Goal: Task Accomplishment & Management: Complete application form

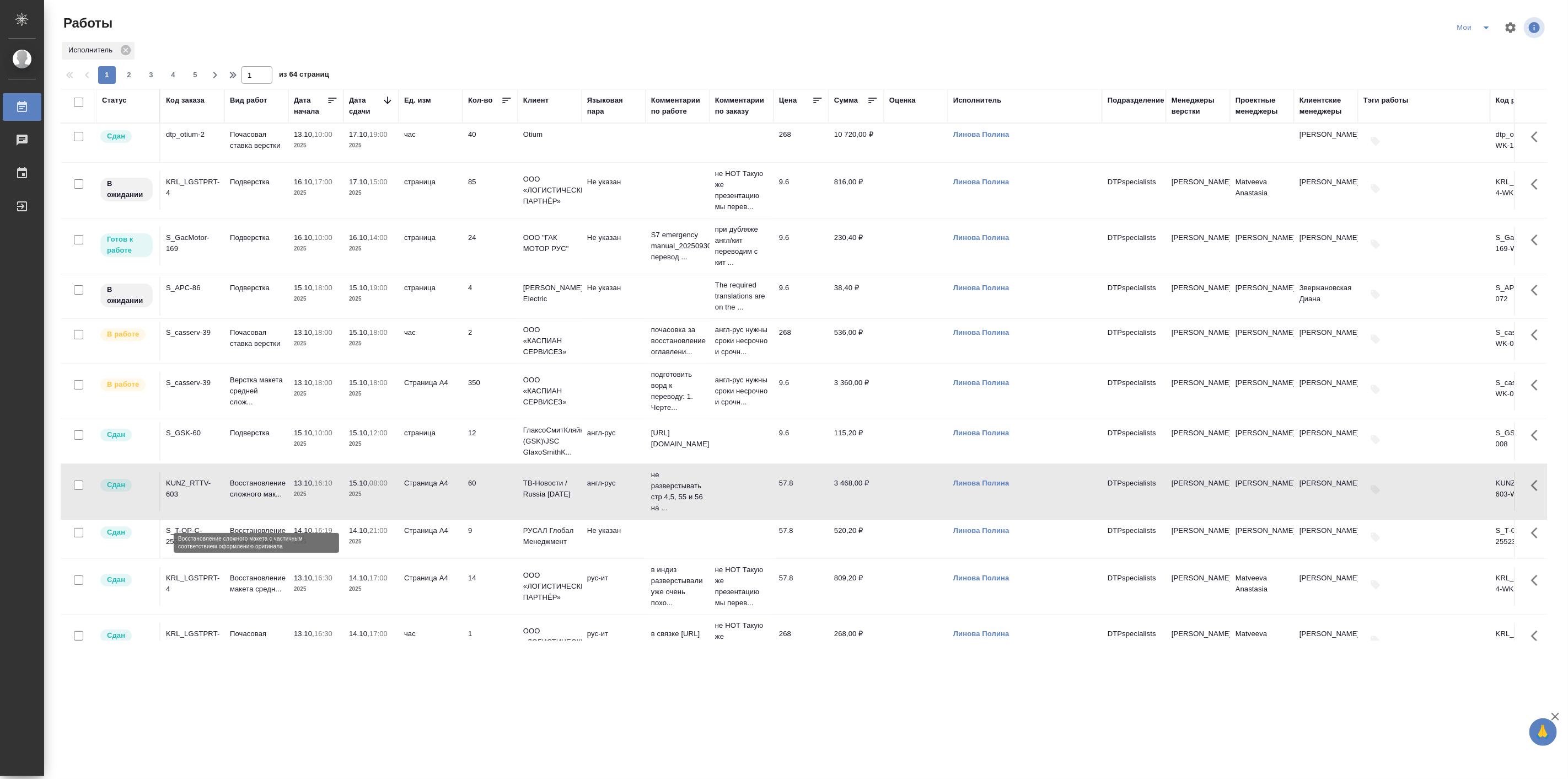
click at [272, 500] on p "Восстановление сложного мак..." at bounding box center [257, 488] width 53 height 22
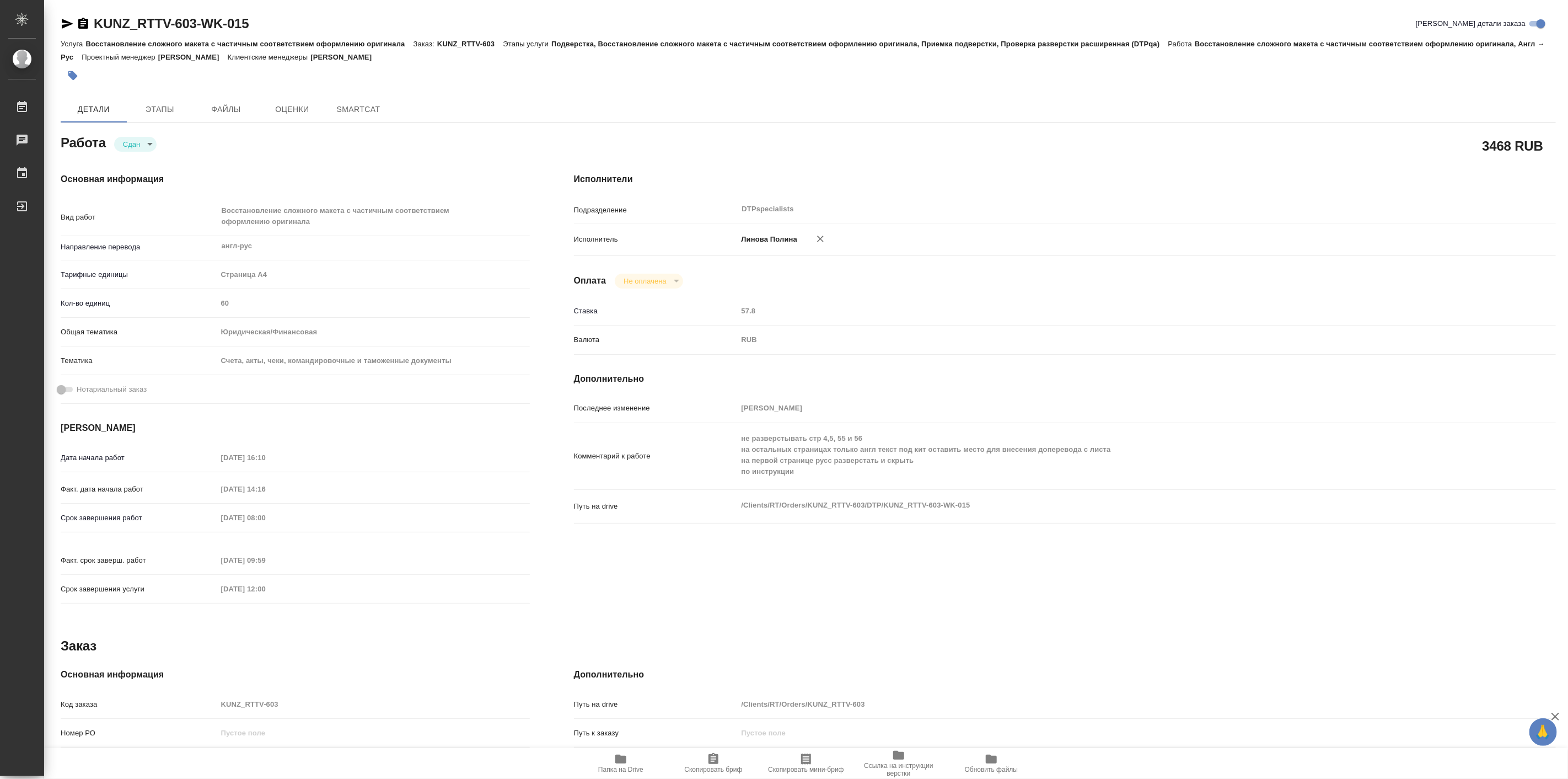
type textarea "x"
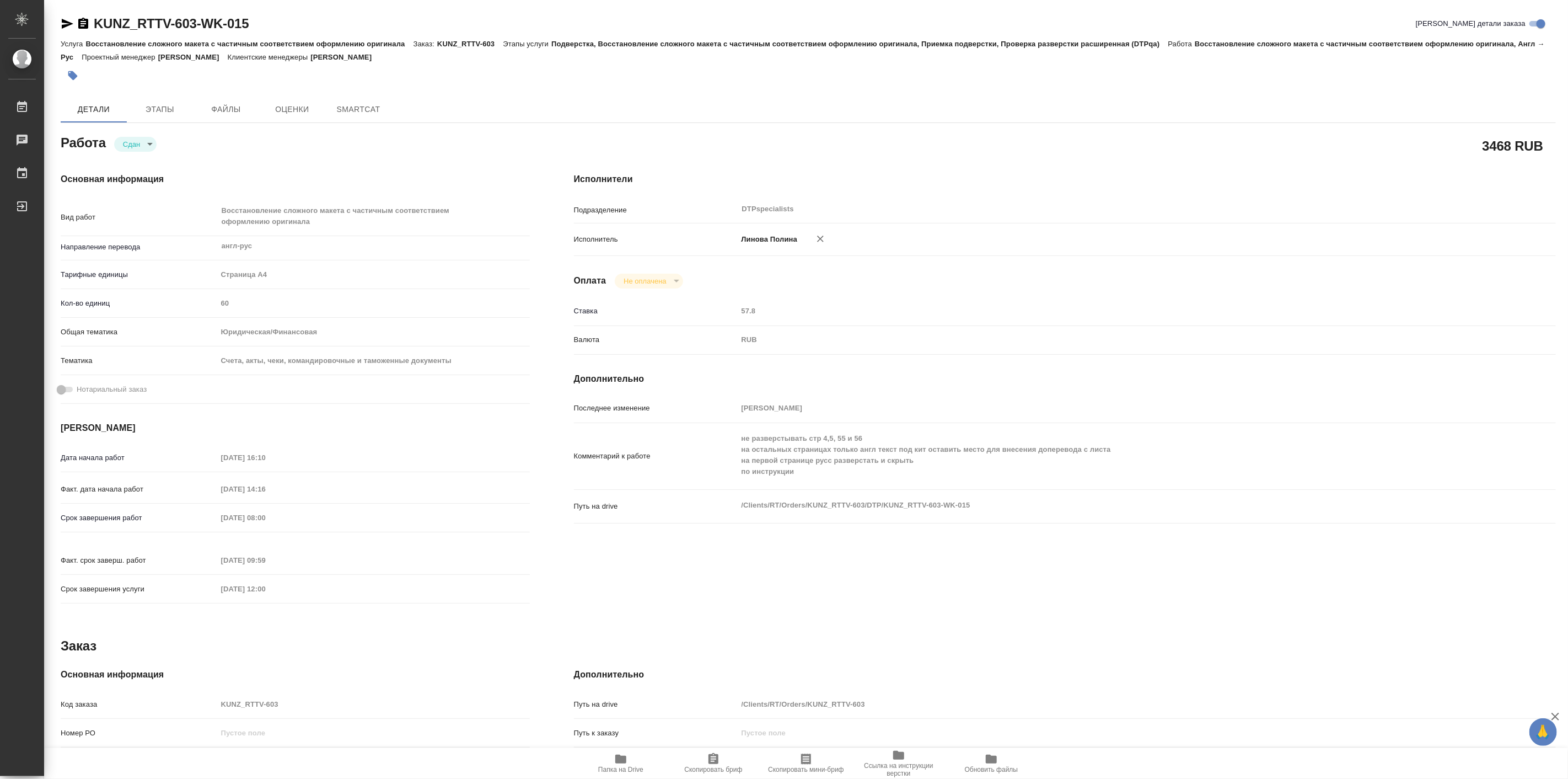
type textarea "x"
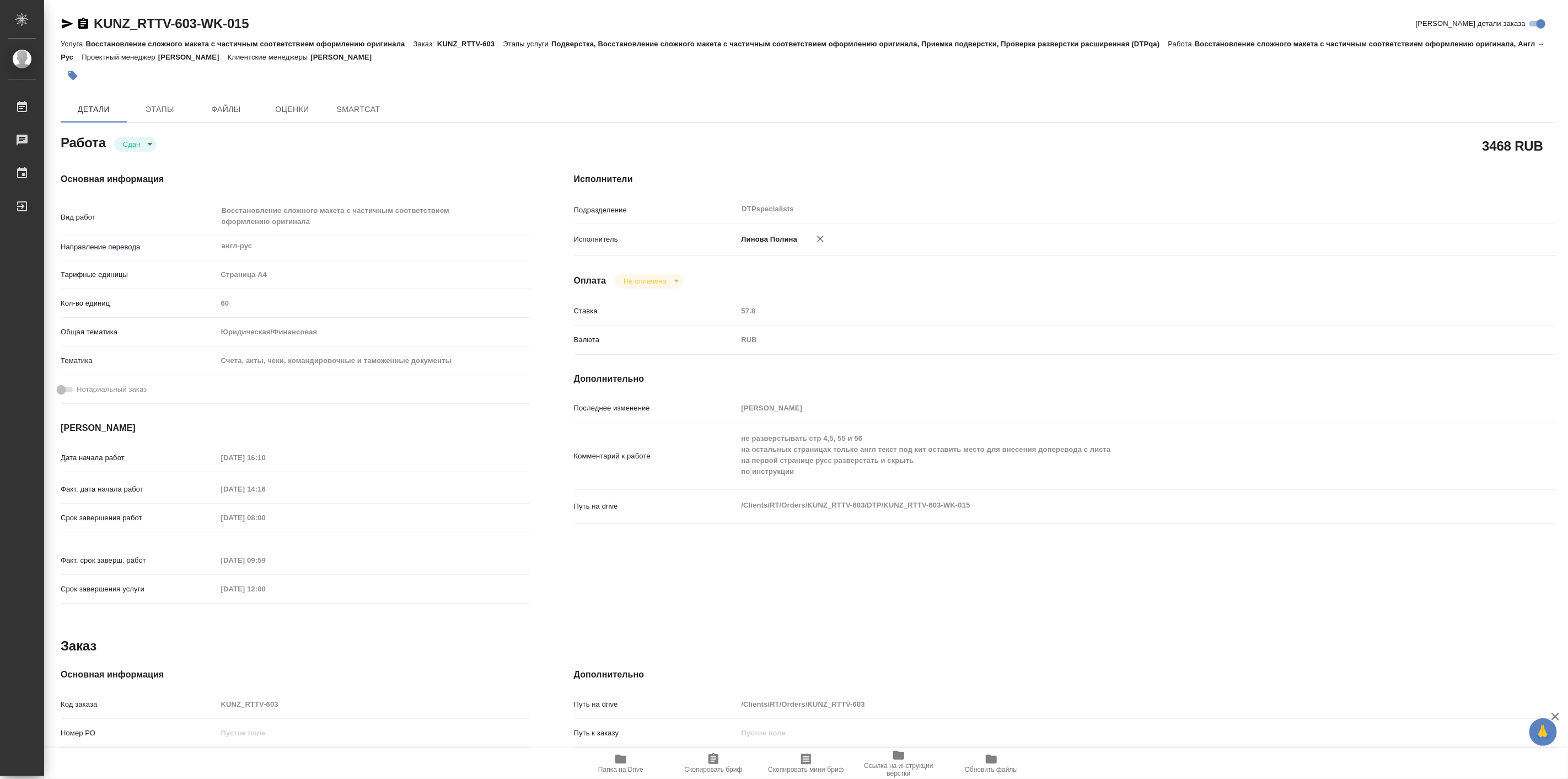
type textarea "x"
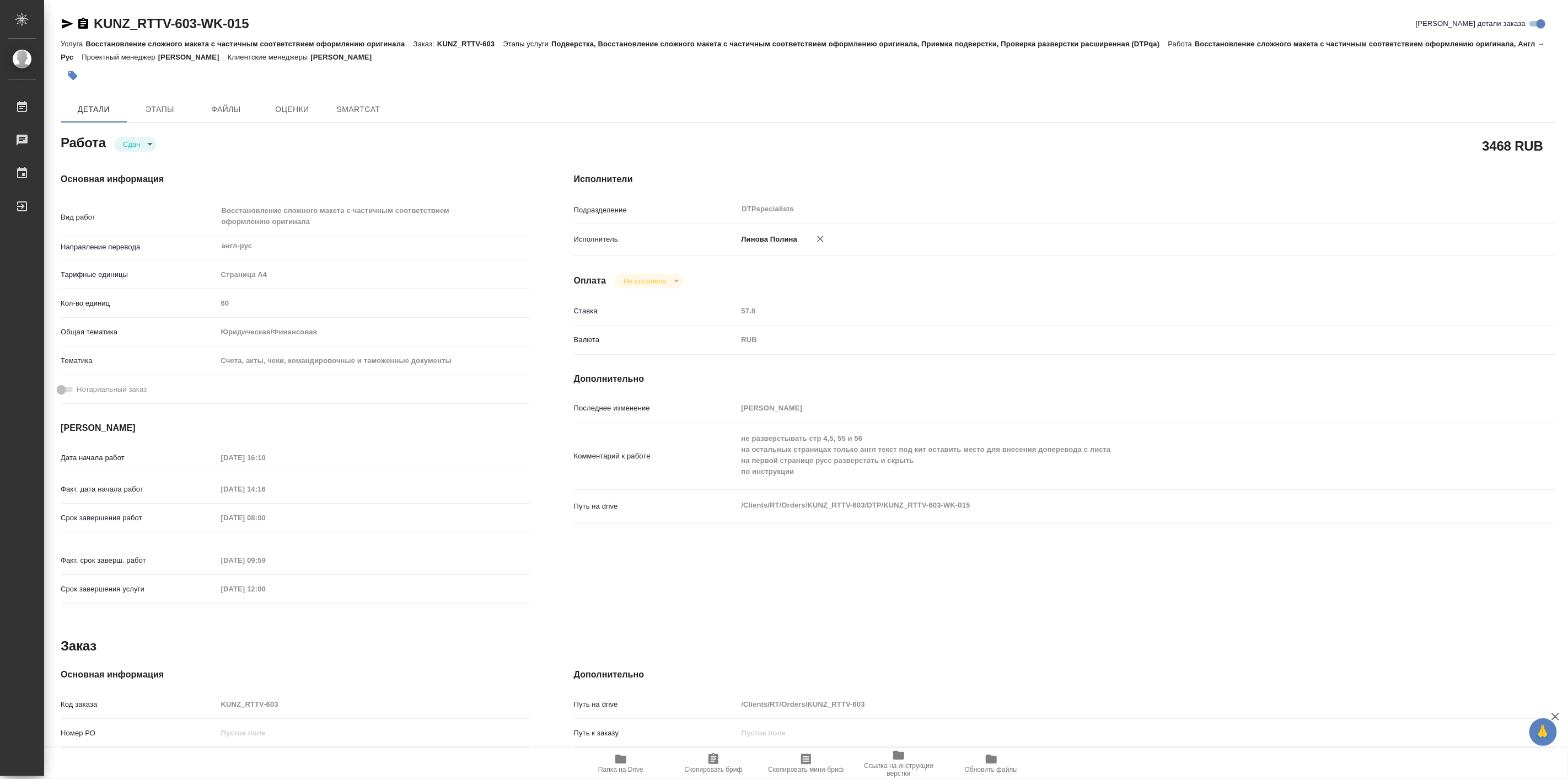
type textarea "x"
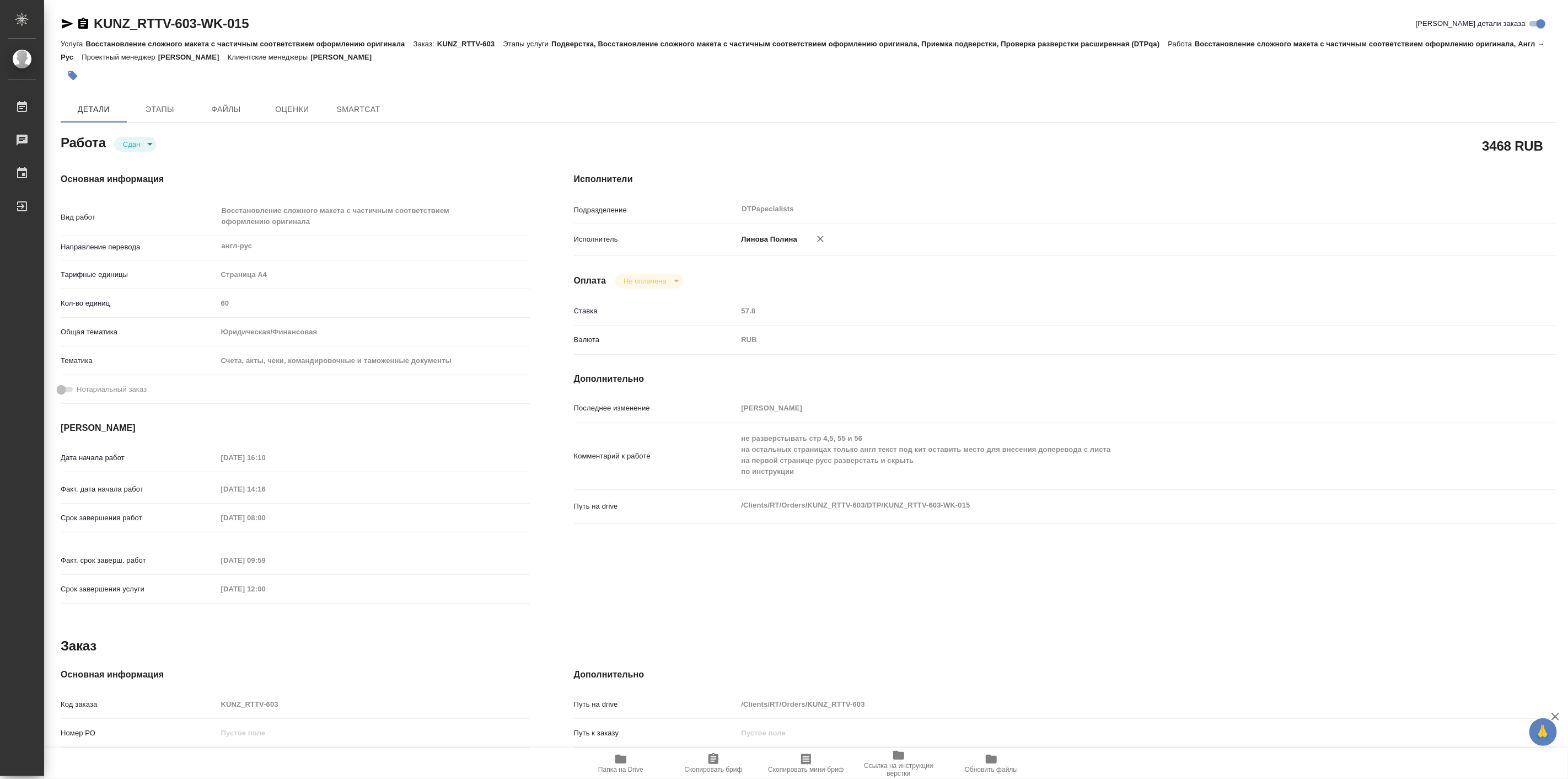
type textarea "x"
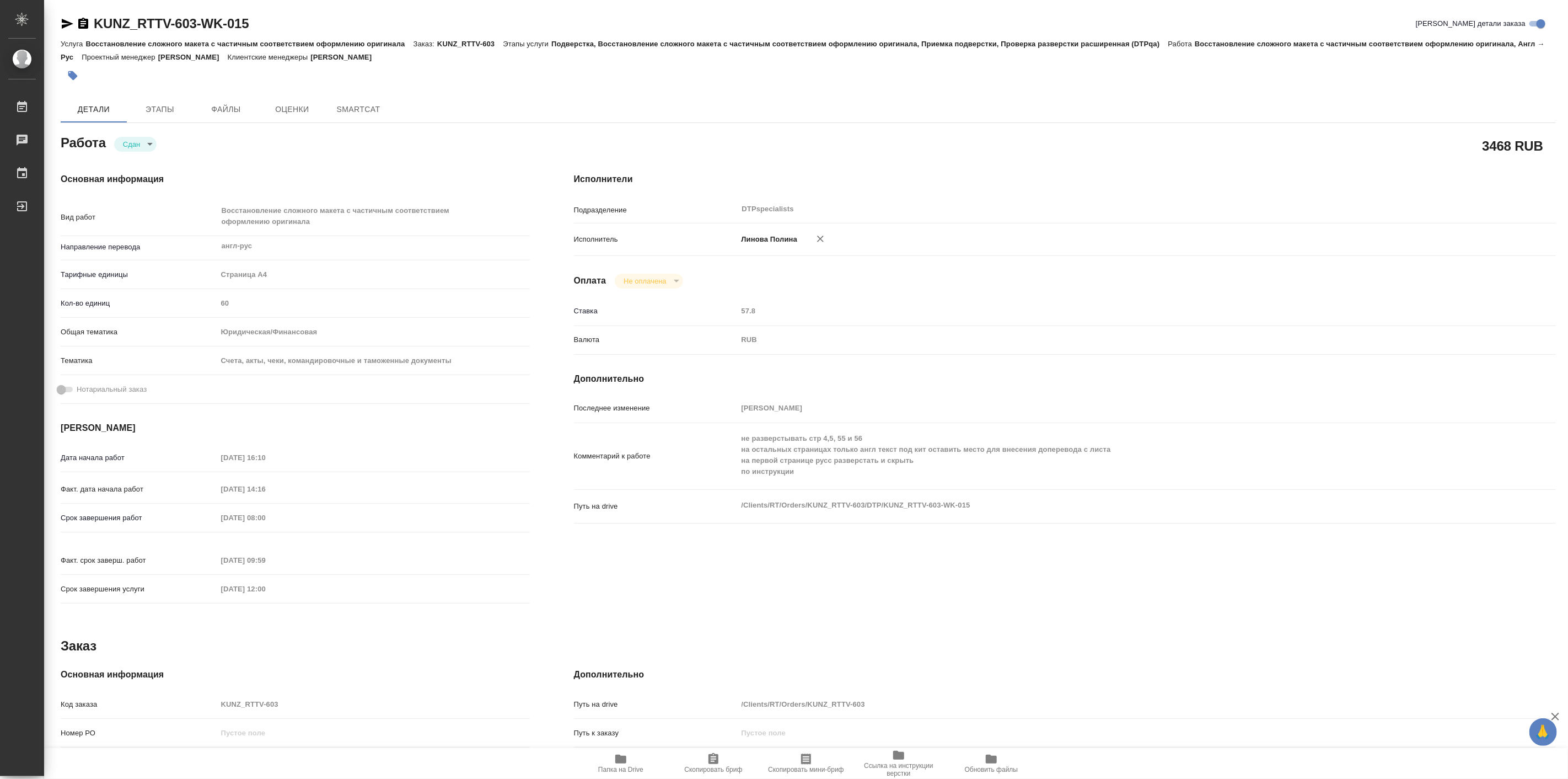
type textarea "x"
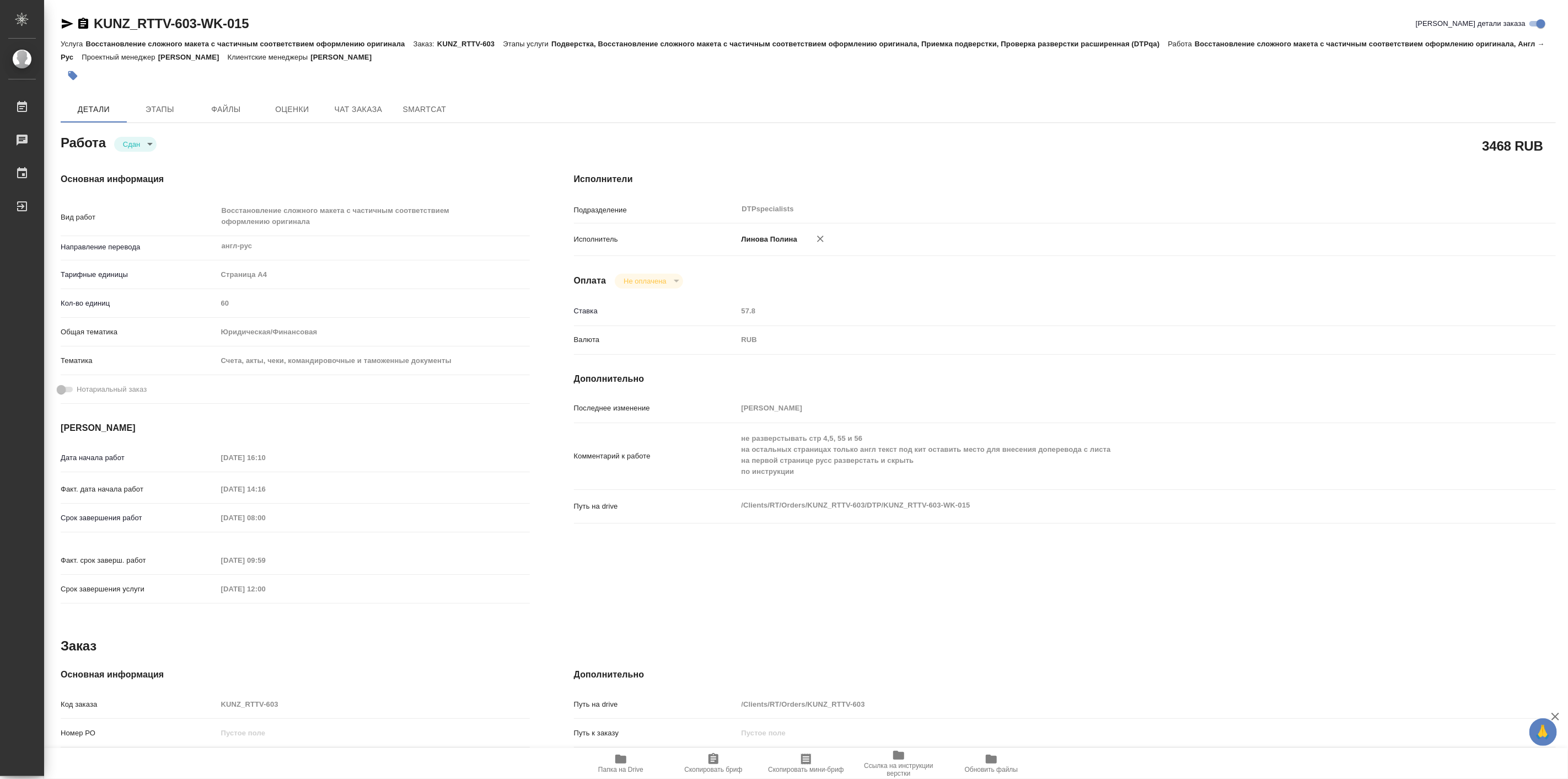
type textarea "x"
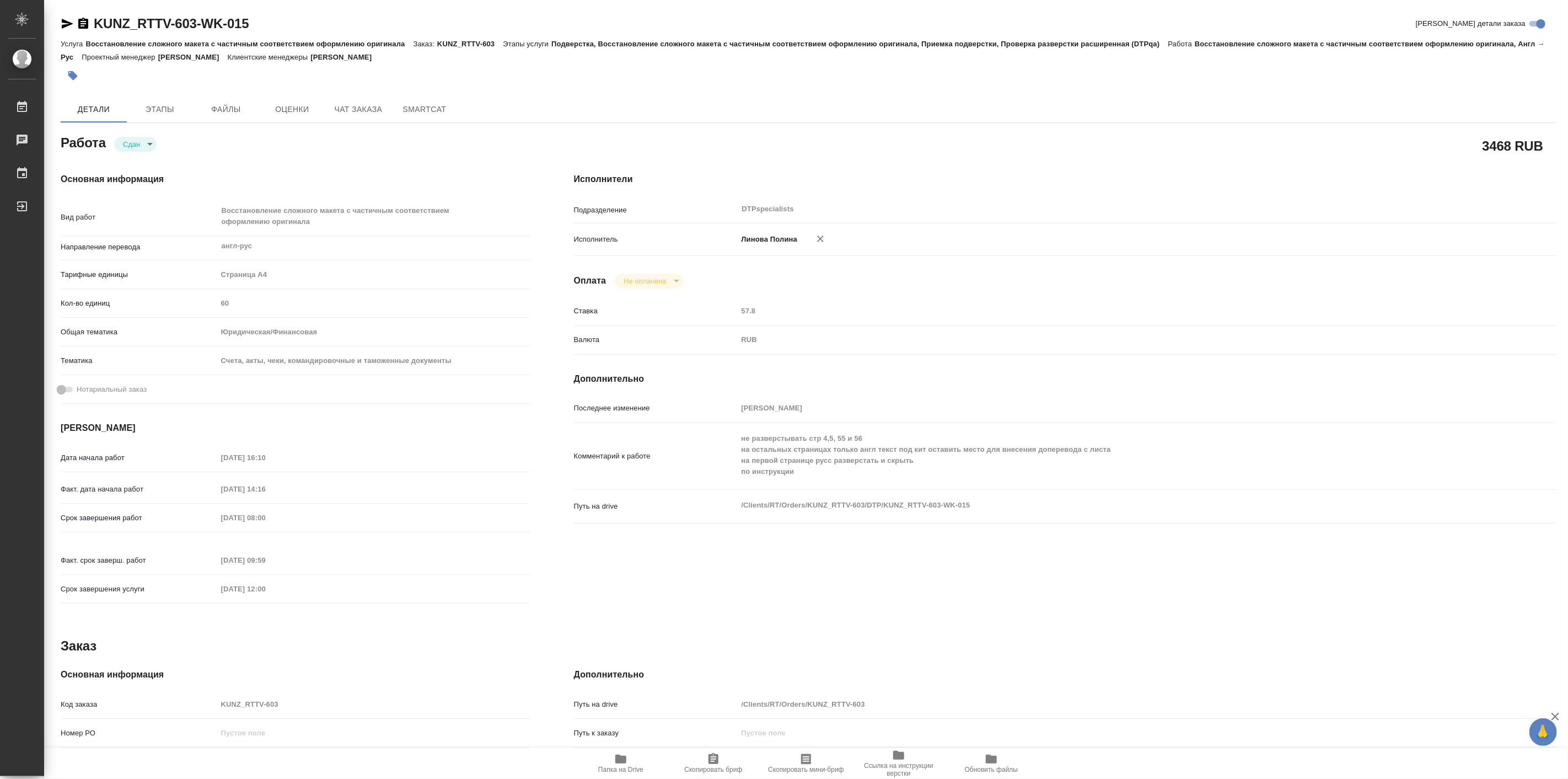
type textarea "x"
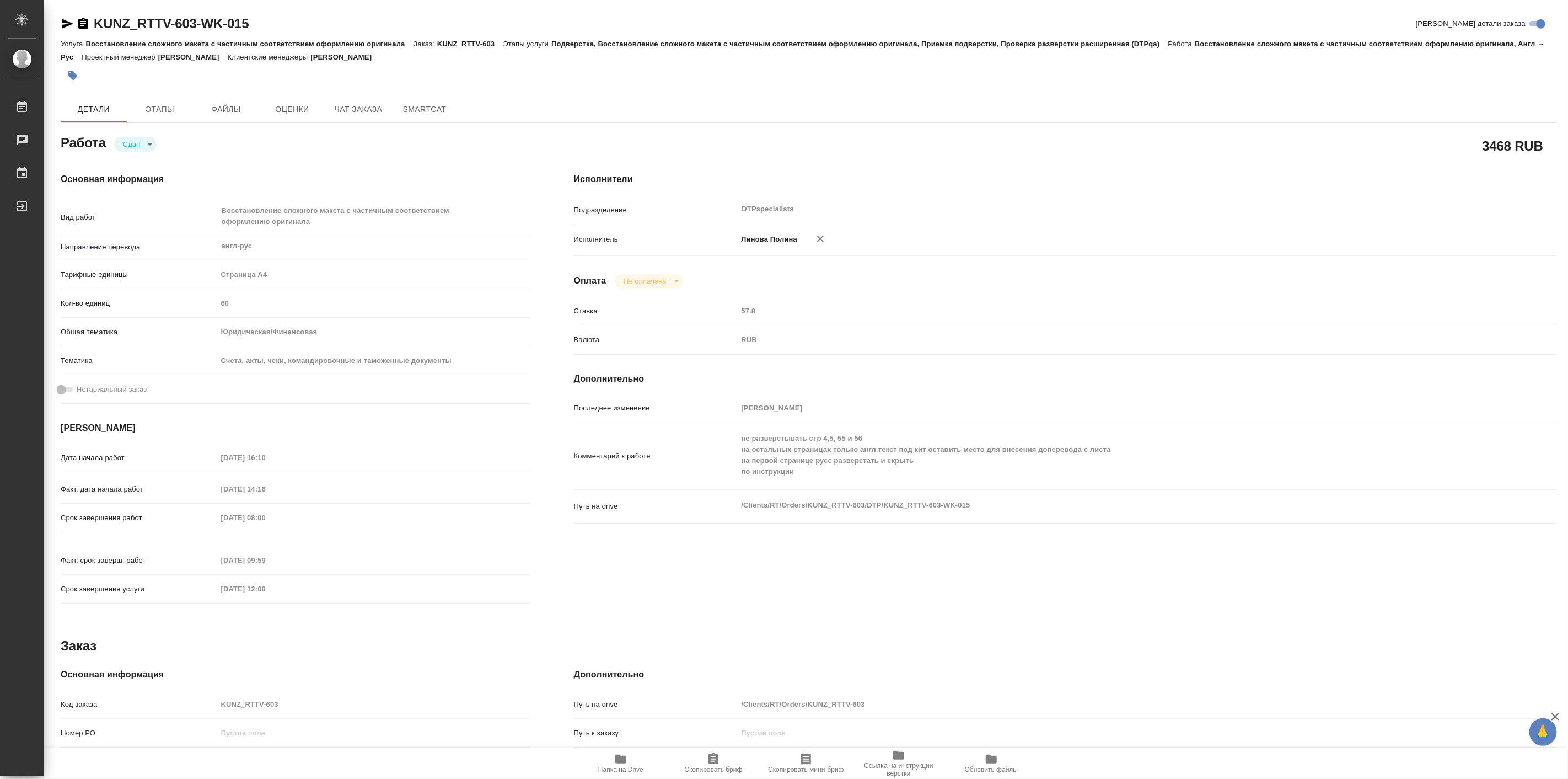
type textarea "x"
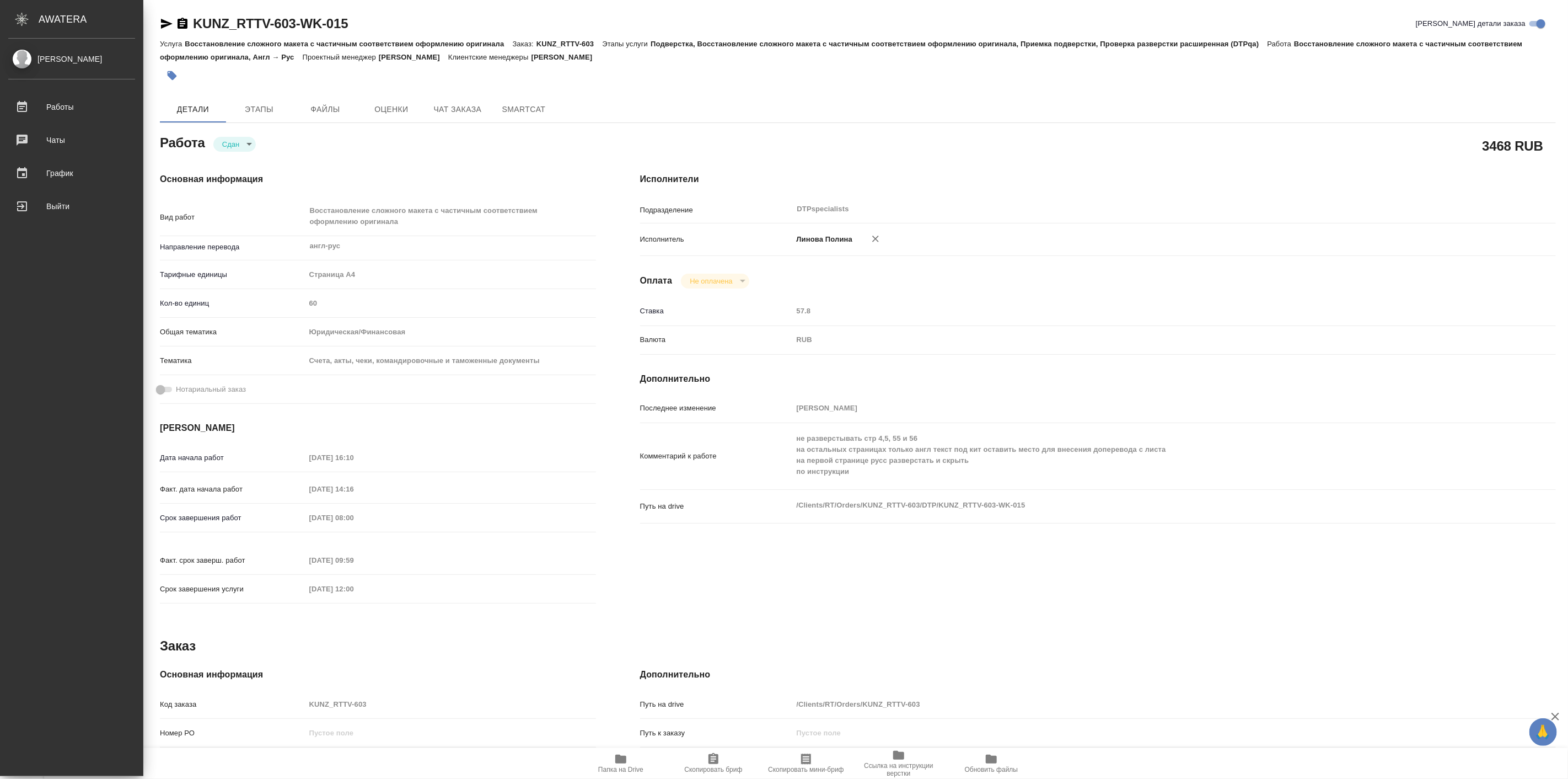
type textarea "x"
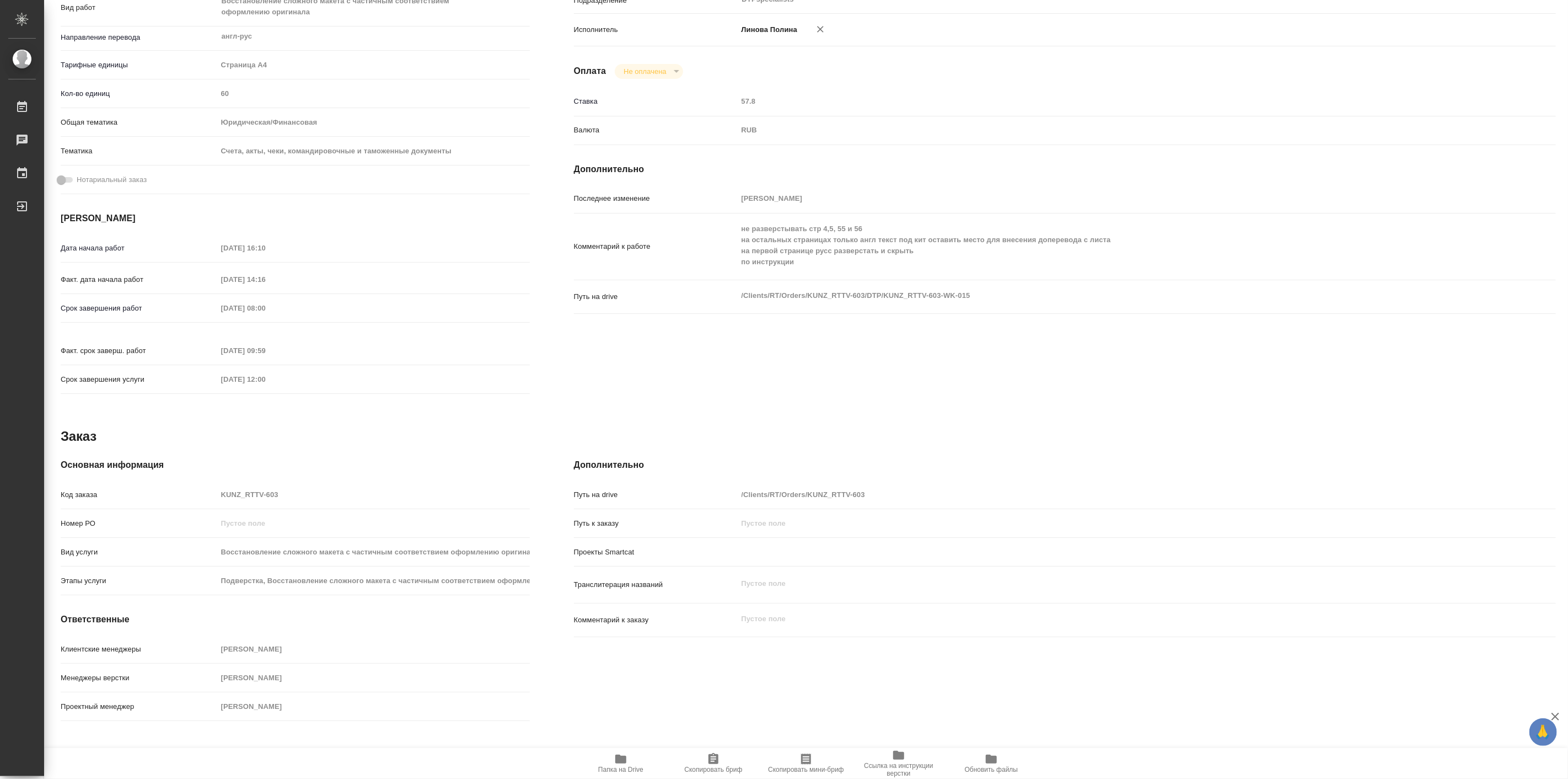
scroll to position [4, 0]
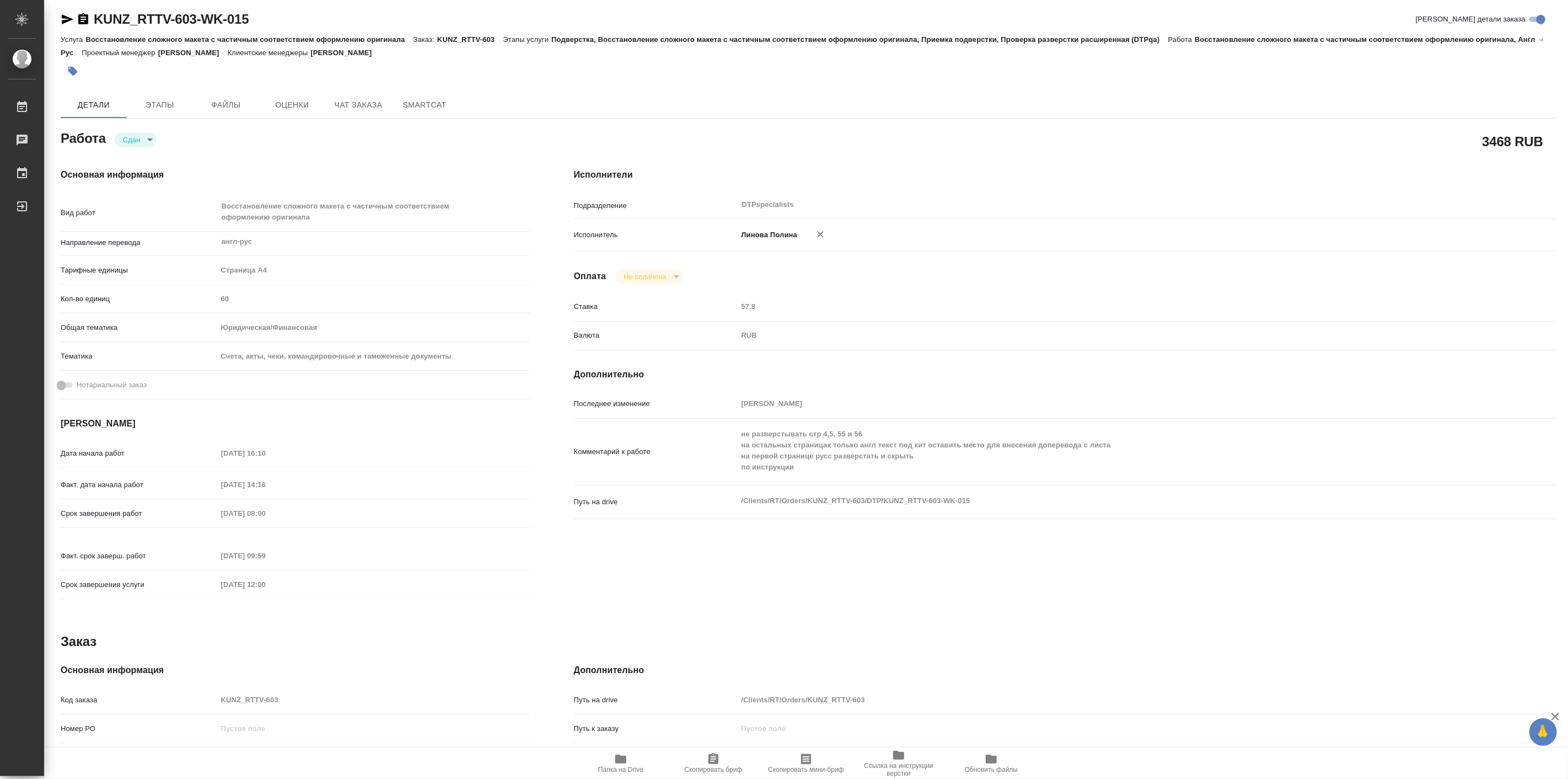
click at [618, 757] on icon "button" at bounding box center [621, 759] width 11 height 9
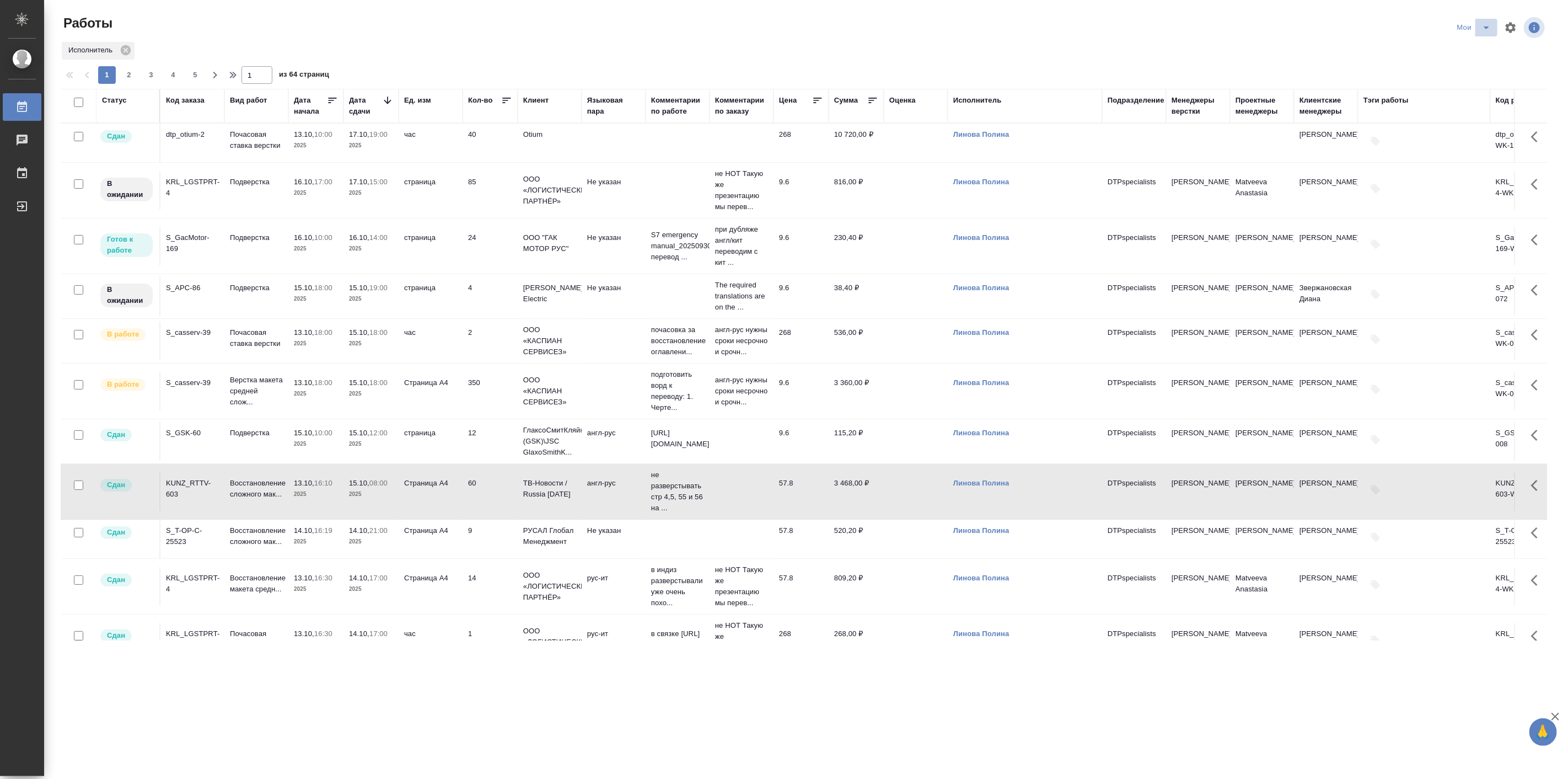
click at [1486, 33] on icon "split button" at bounding box center [1486, 27] width 13 height 13
click at [1469, 76] on li "Подбор Лайт" at bounding box center [1474, 85] width 65 height 18
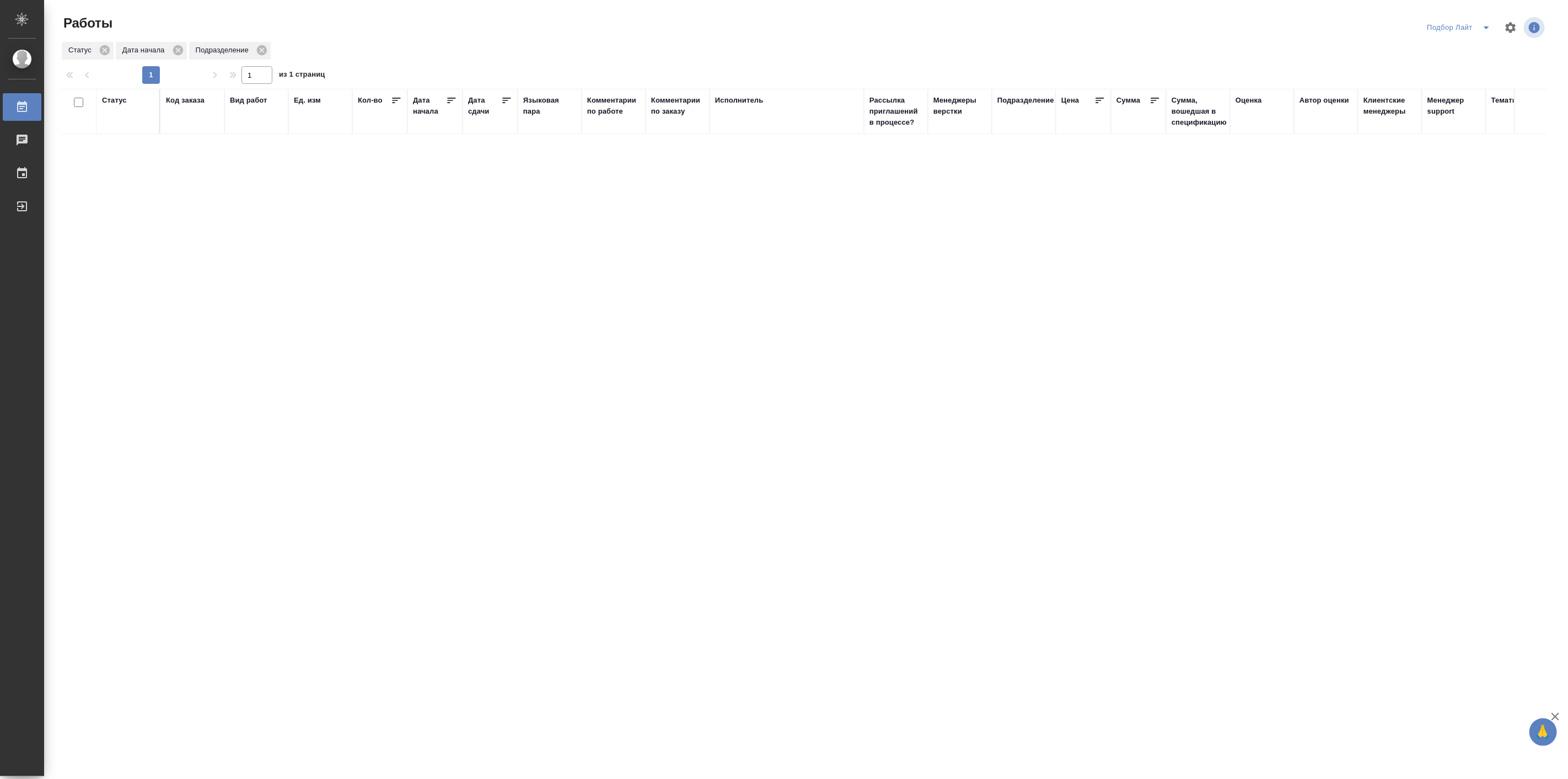
click at [1487, 27] on icon "split button" at bounding box center [1486, 27] width 6 height 2
click at [1466, 124] on li "русал" at bounding box center [1459, 120] width 76 height 18
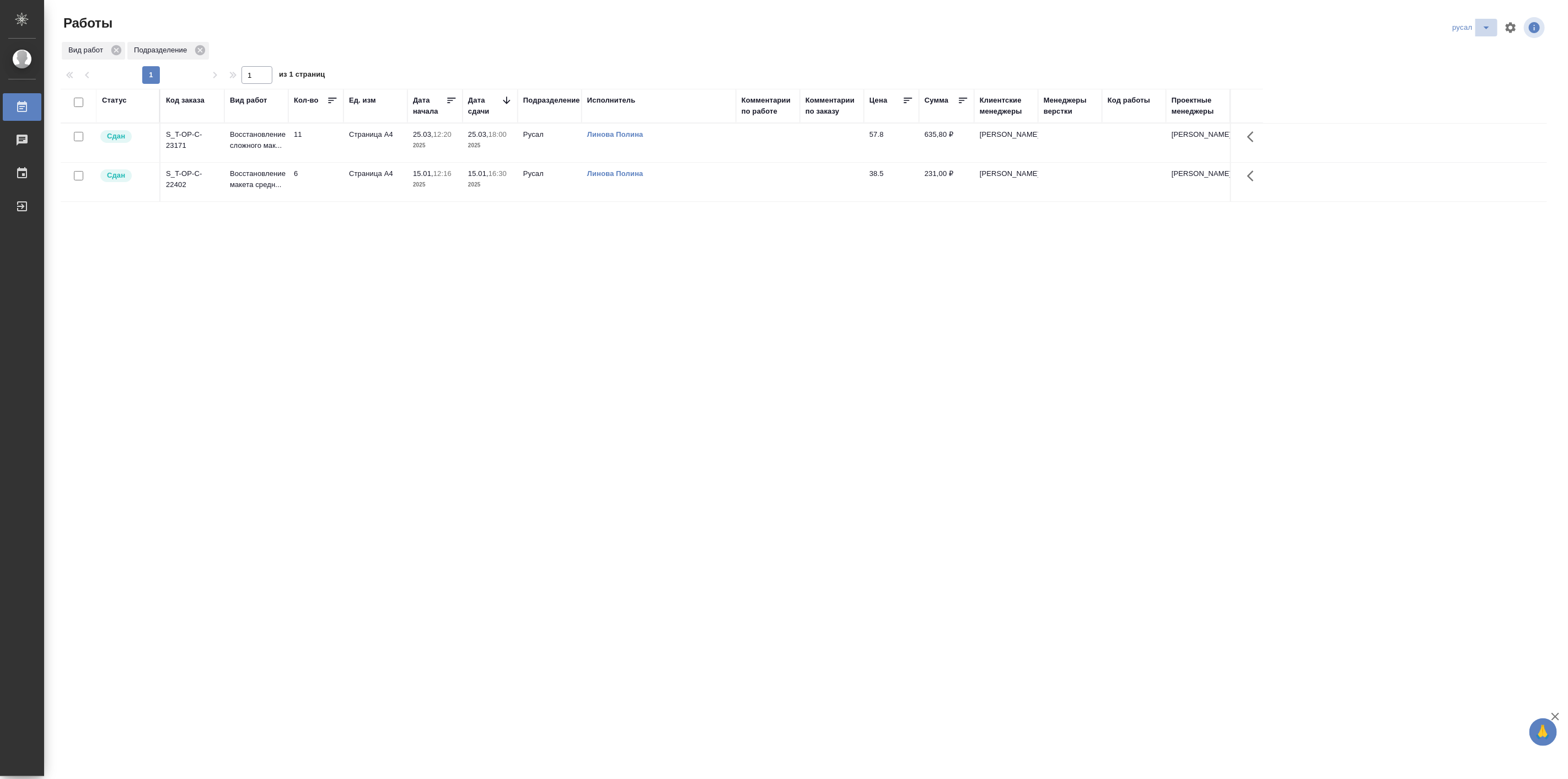
click at [1485, 31] on icon "split button" at bounding box center [1486, 27] width 13 height 13
click at [1474, 52] on li "в поиске" at bounding box center [1472, 50] width 65 height 18
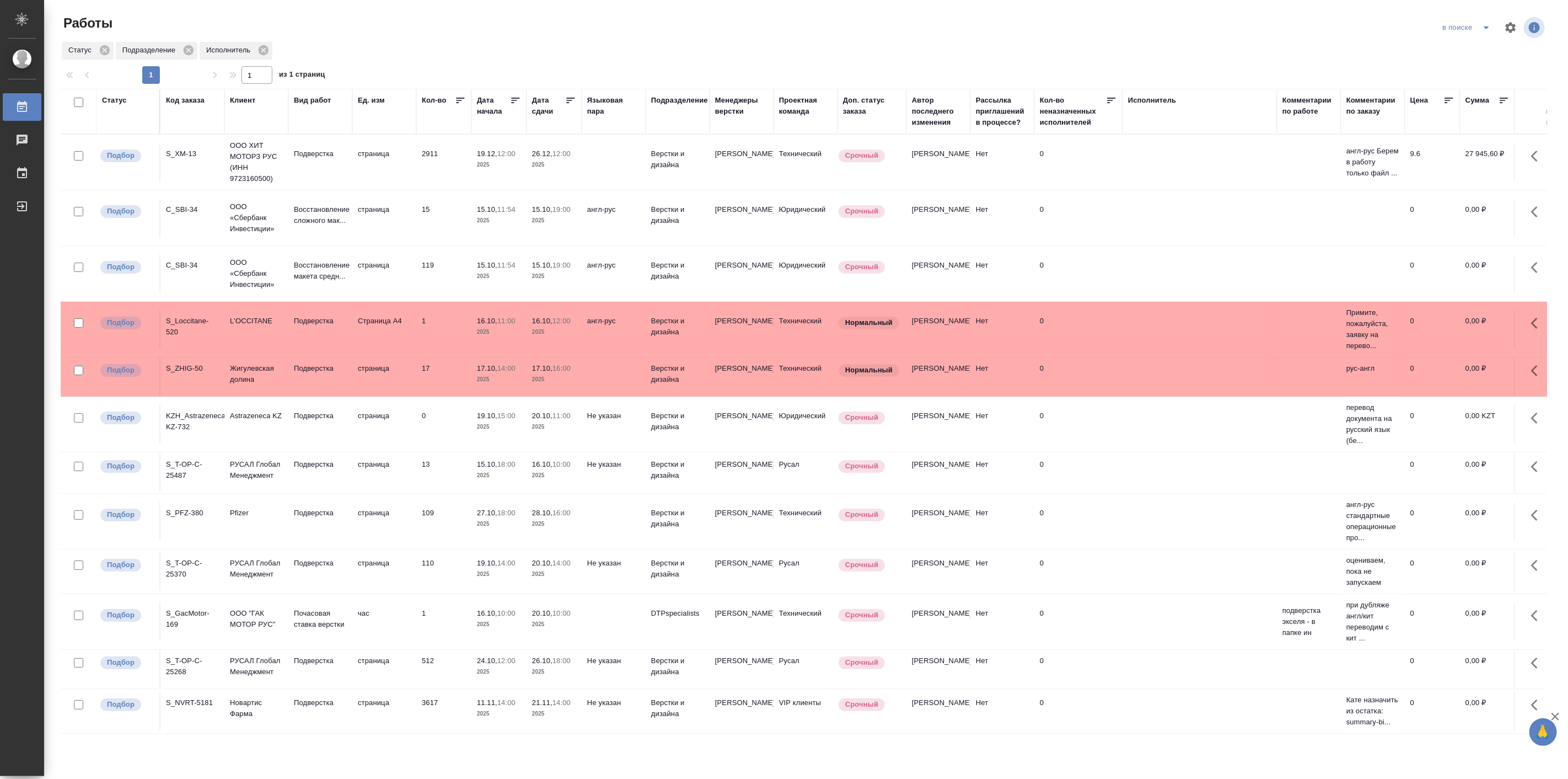
scroll to position [46, 0]
